Goal: Information Seeking & Learning: Learn about a topic

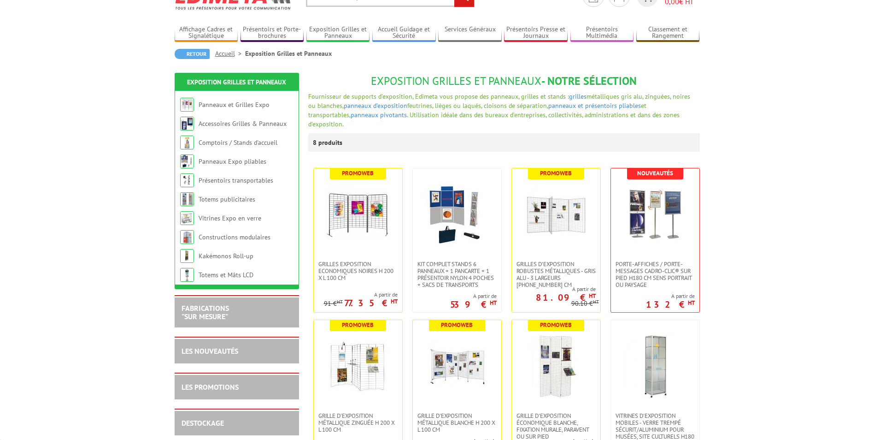
scroll to position [92, 0]
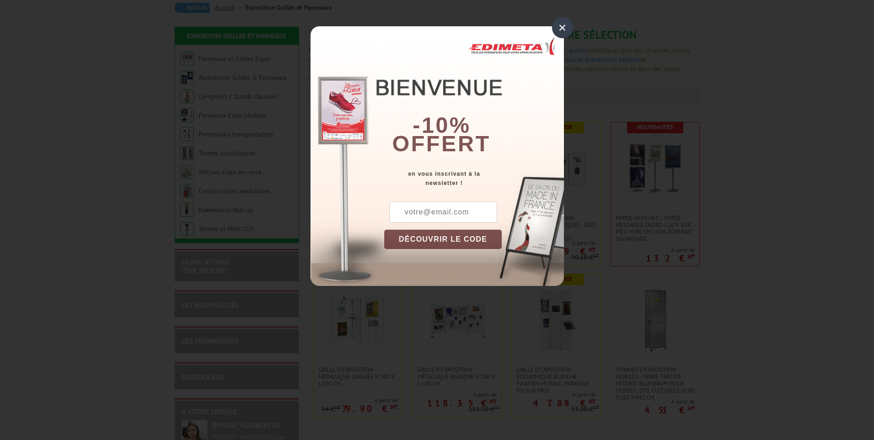
click at [564, 31] on div "×" at bounding box center [562, 27] width 21 height 21
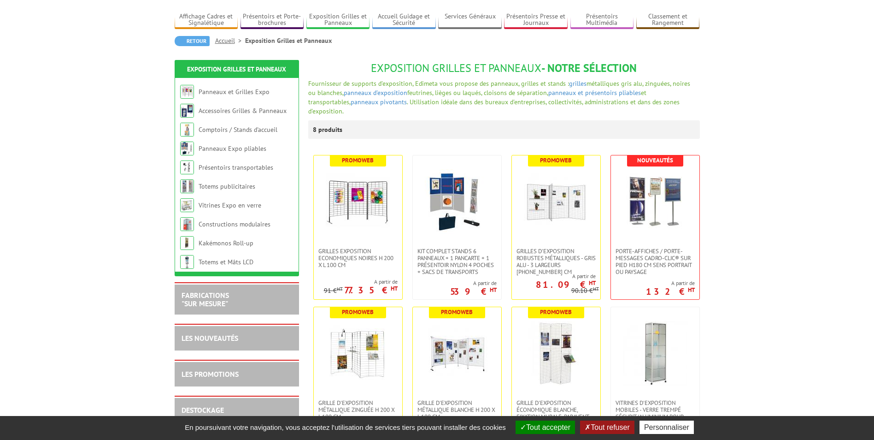
scroll to position [0, 0]
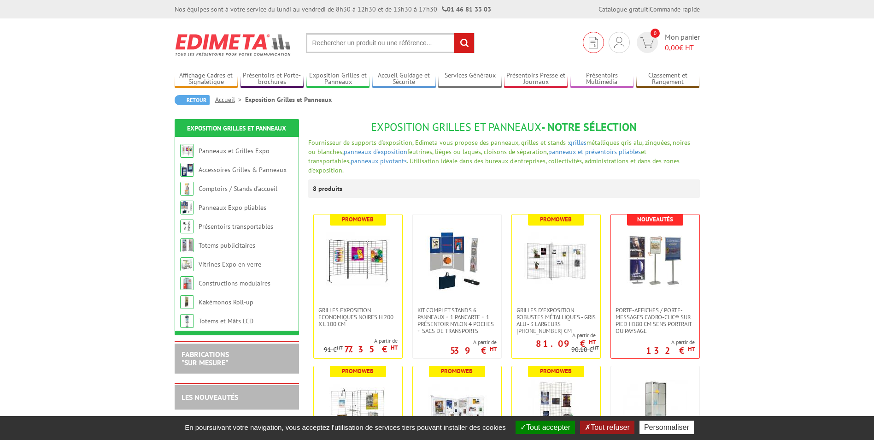
click at [594, 41] on img at bounding box center [593, 43] width 9 height 12
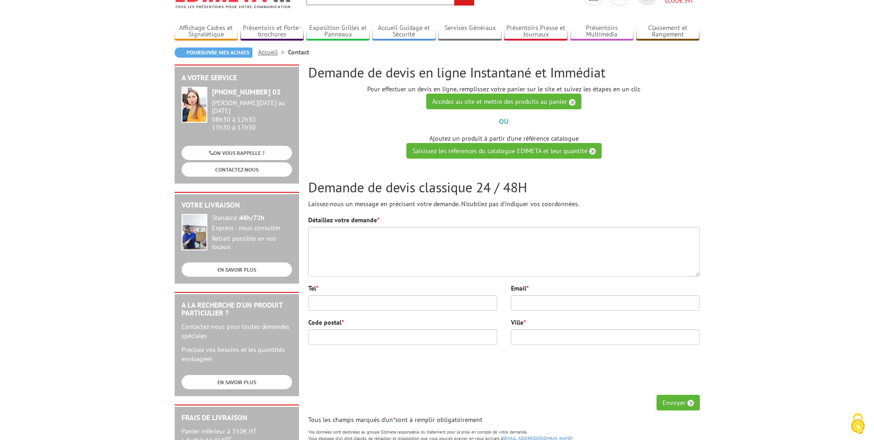
scroll to position [46, 0]
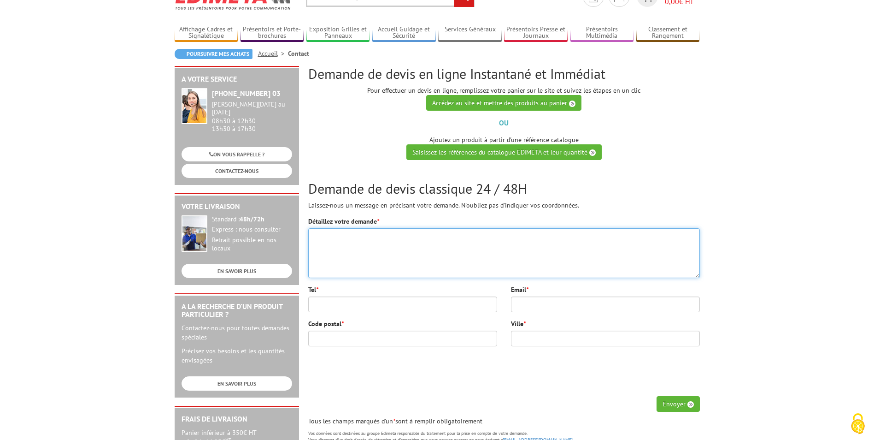
click at [489, 270] on textarea "Détaillez votre demande *" at bounding box center [504, 253] width 392 height 50
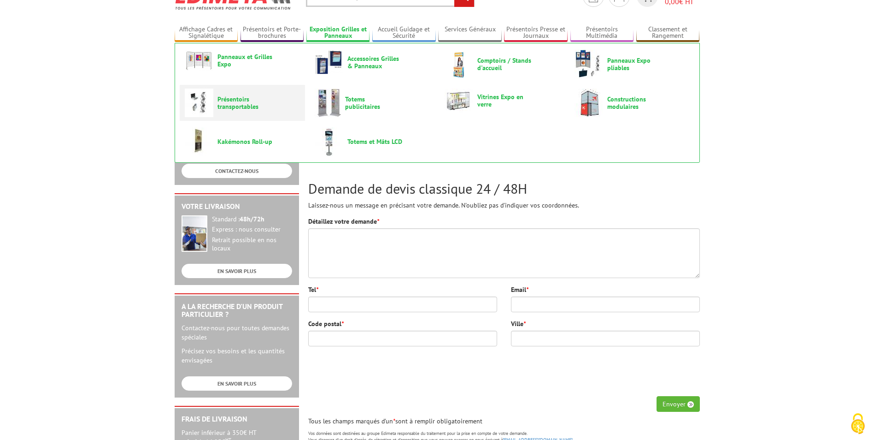
click at [248, 101] on span "Présentoirs transportables" at bounding box center [245, 102] width 55 height 15
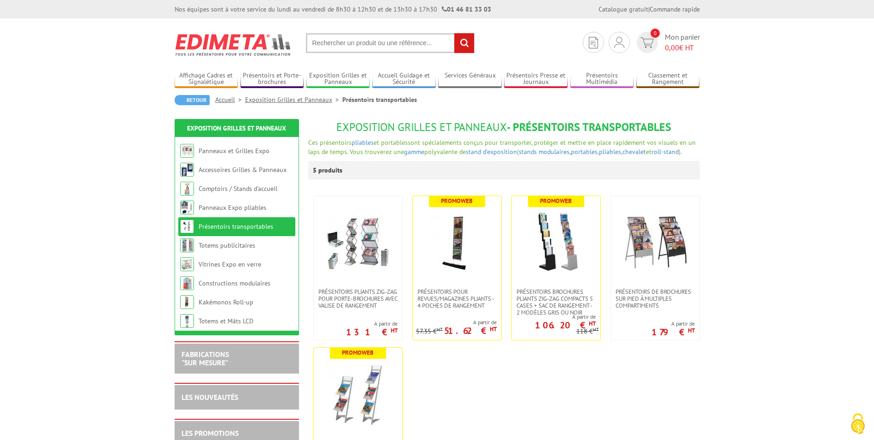
scroll to position [46, 0]
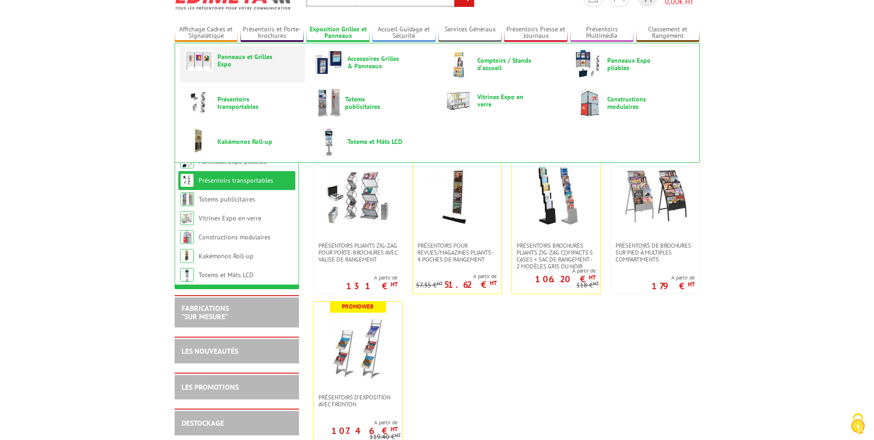
click at [256, 60] on span "Panneaux et Grilles Expo" at bounding box center [245, 60] width 55 height 15
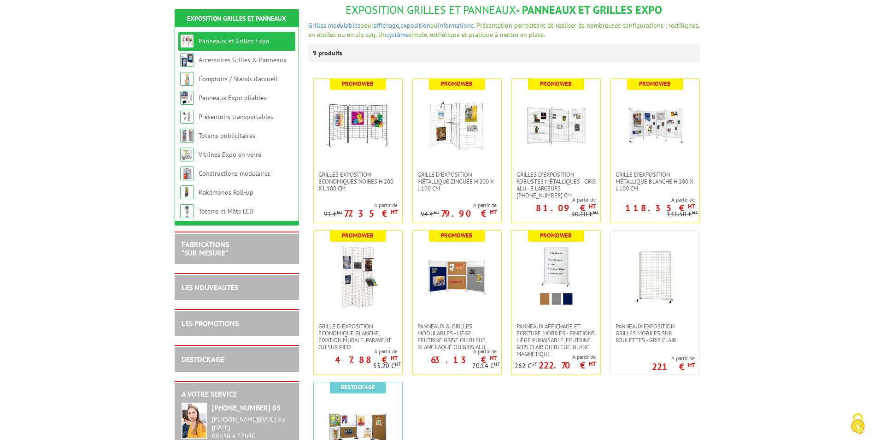
scroll to position [138, 0]
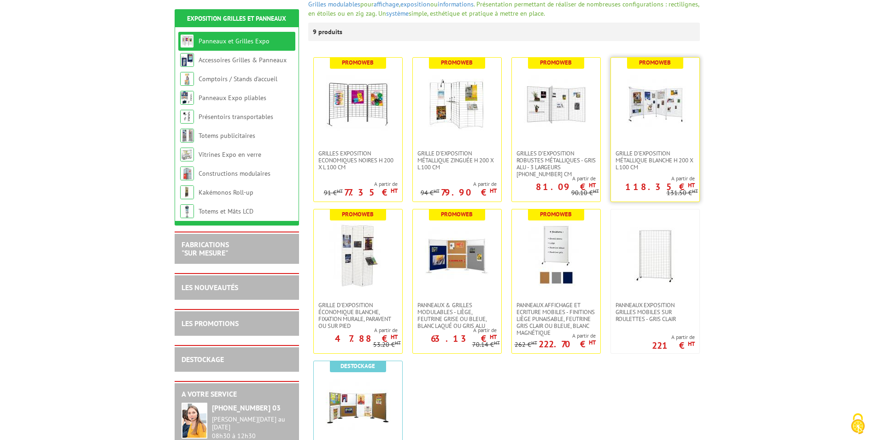
click at [667, 141] on link at bounding box center [655, 104] width 88 height 92
